Goal: Find specific page/section: Find specific page/section

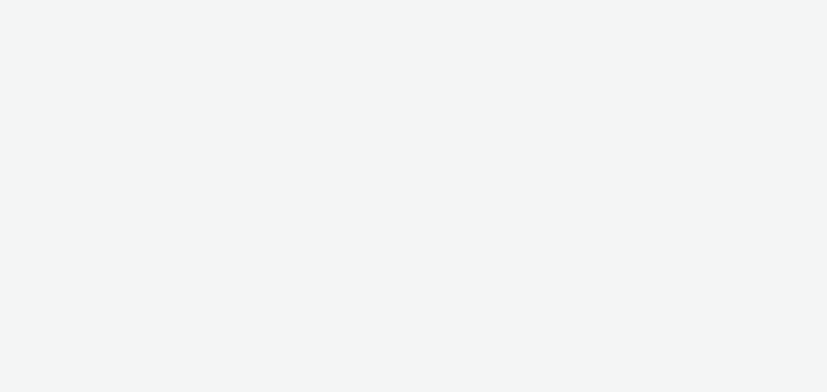
select select "76ad0396-c468-4d1d-af63-4d32e1bf98e8"
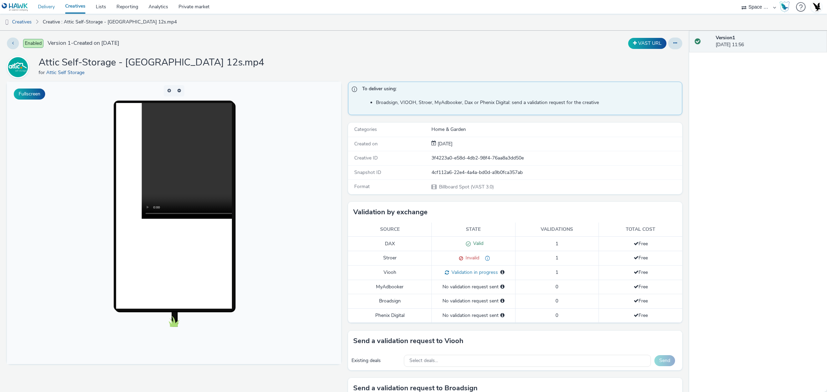
click at [52, 8] on link "Delivery" at bounding box center [46, 7] width 27 height 14
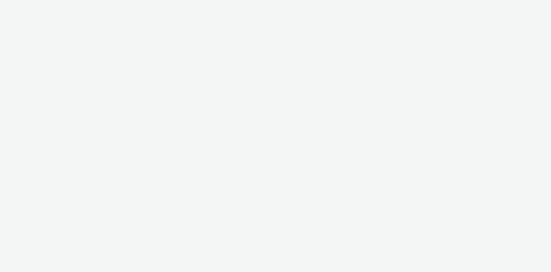
select select "cff8590b-41ac-41ea-8cbb-9853a913f89b"
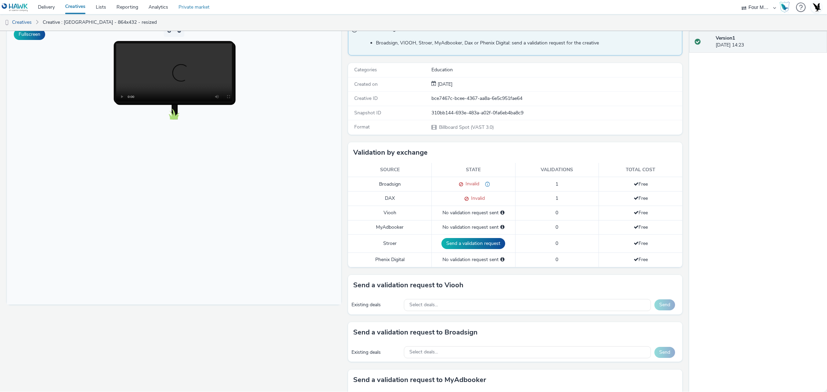
scroll to position [60, 0]
click at [44, 10] on link "Delivery" at bounding box center [46, 7] width 27 height 14
